Goal: Navigation & Orientation: Find specific page/section

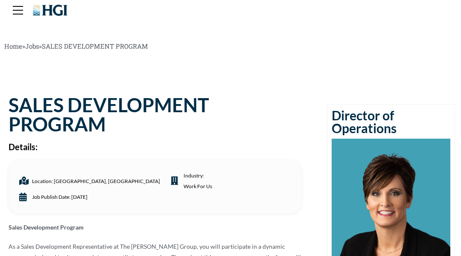
scroll to position [17, 0]
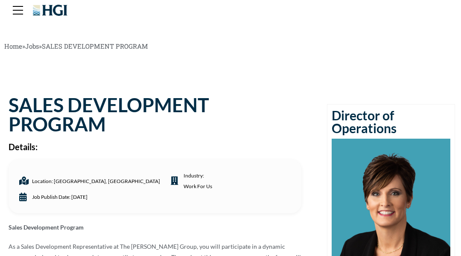
scroll to position [17, 0]
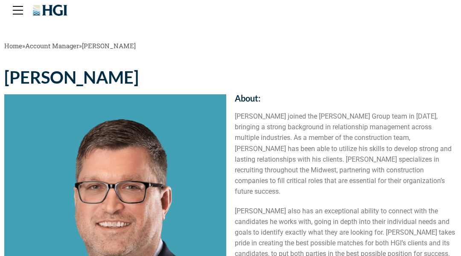
scroll to position [17, 0]
